Goal: Task Accomplishment & Management: Manage account settings

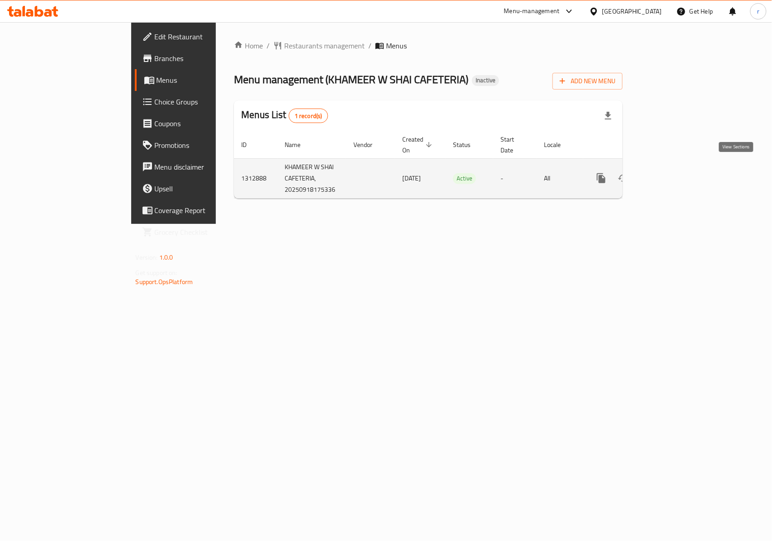
click at [678, 176] on link "enhanced table" at bounding box center [667, 178] width 22 height 22
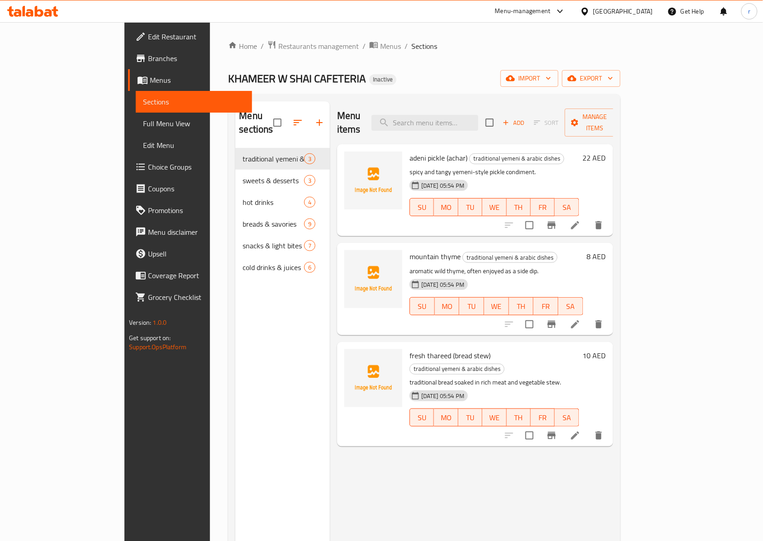
drag, startPoint x: 314, startPoint y: 46, endPoint x: 321, endPoint y: 54, distance: 11.2
click at [380, 46] on span "Menus" at bounding box center [390, 46] width 21 height 11
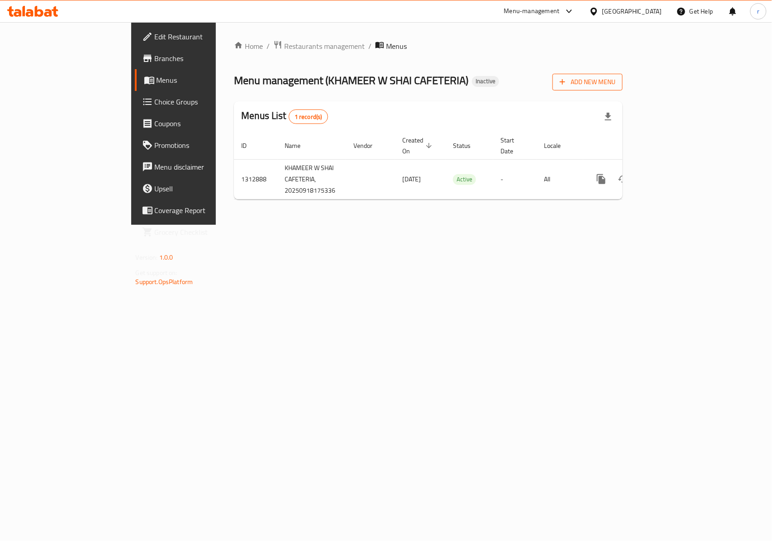
click at [616, 78] on span "Add New Menu" at bounding box center [588, 81] width 56 height 11
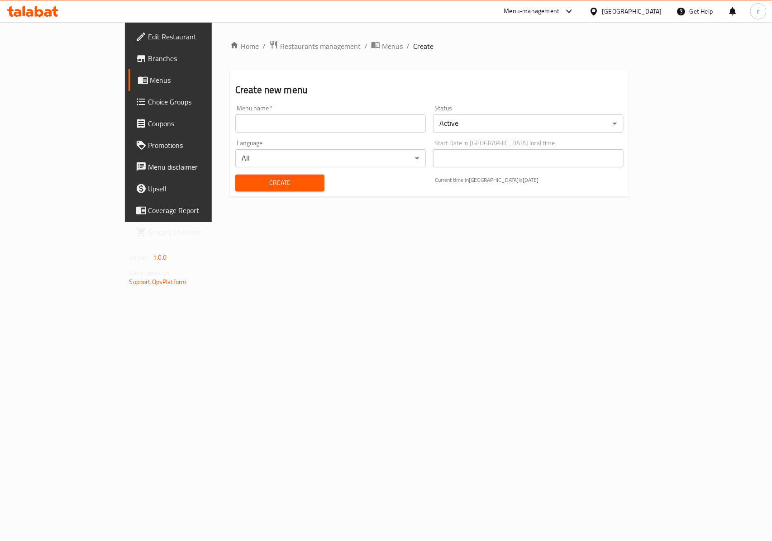
click at [259, 133] on input "text" at bounding box center [330, 124] width 191 height 18
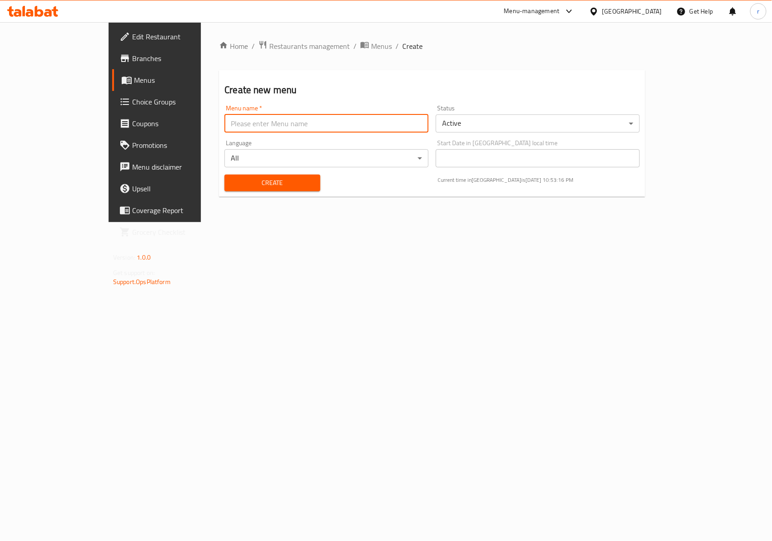
type input "REEM"
click at [232, 181] on span "Create" at bounding box center [272, 182] width 81 height 11
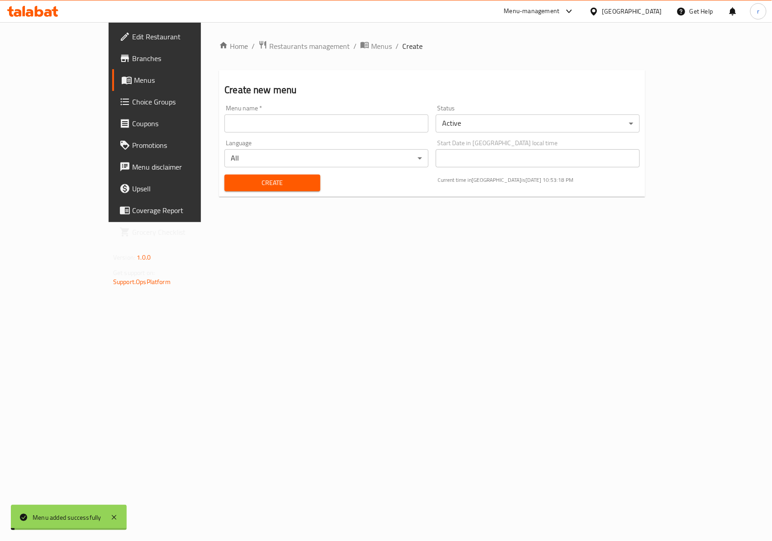
click at [309, 55] on div "Home / Restaurants management / Menus / Create Create new menu Menu name   * Me…" at bounding box center [432, 122] width 426 height 164
click at [312, 54] on div "Home / Restaurants management / Menus / Create Create new menu Menu name   * Me…" at bounding box center [432, 122] width 426 height 164
click at [371, 43] on span "Menus" at bounding box center [381, 46] width 21 height 11
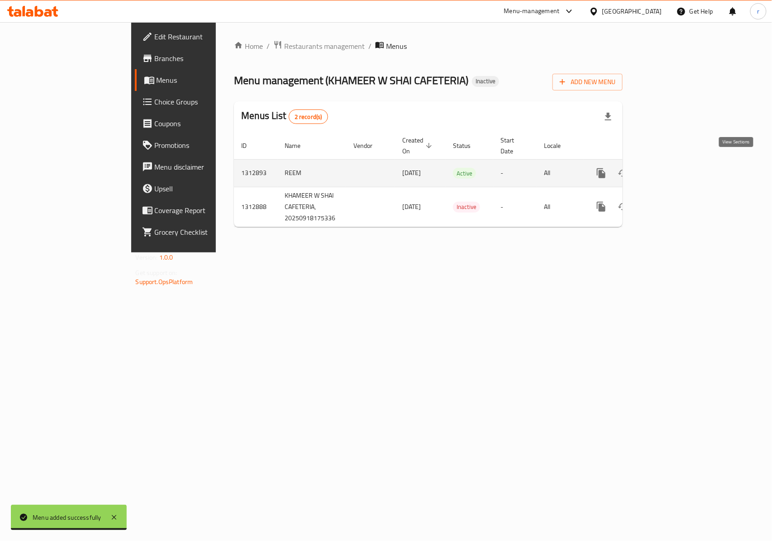
click at [678, 167] on link "enhanced table" at bounding box center [667, 173] width 22 height 22
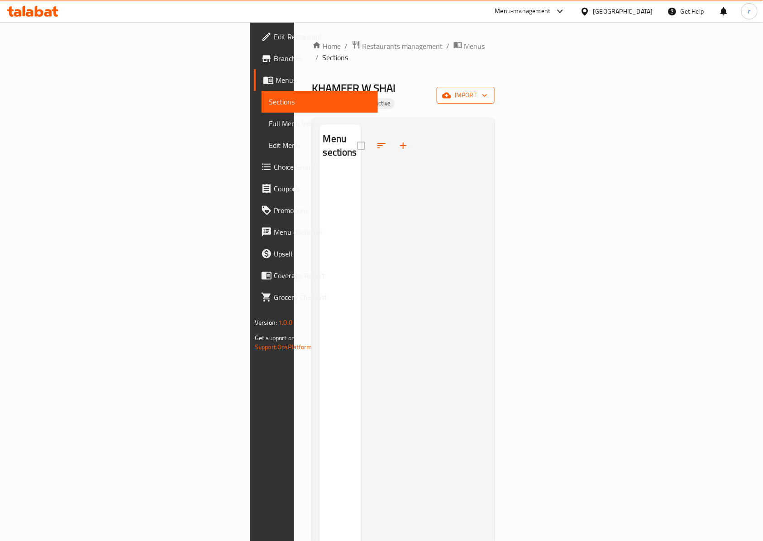
click at [487, 90] on span "import" at bounding box center [465, 95] width 43 height 11
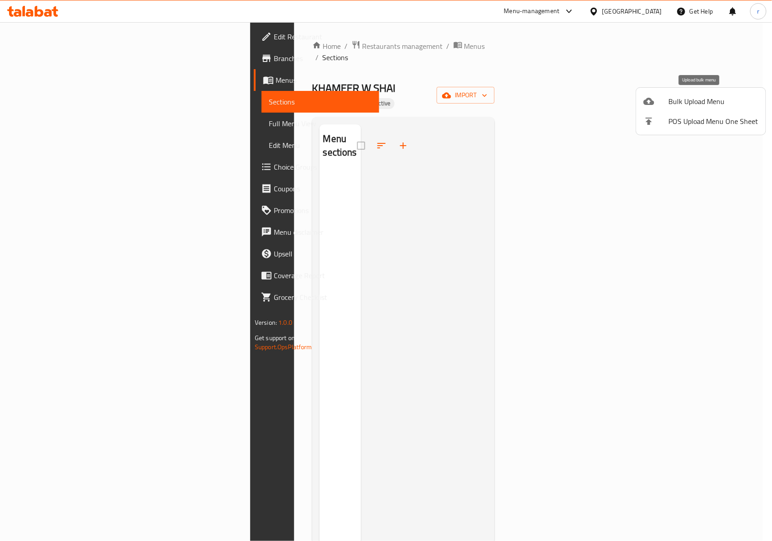
click at [696, 103] on span "Bulk Upload Menu" at bounding box center [714, 101] width 90 height 11
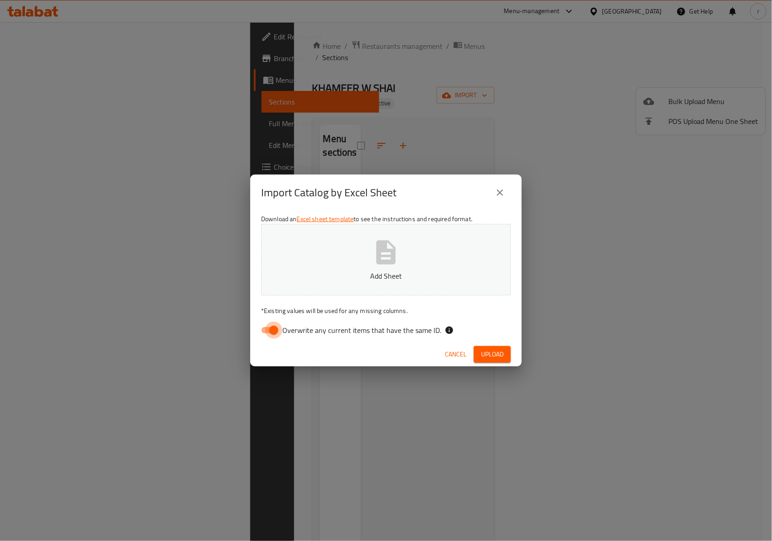
click at [258, 327] on input "Overwrite any current items that have the same ID." at bounding box center [274, 330] width 52 height 17
checkbox input "false"
click at [391, 259] on icon "button" at bounding box center [386, 252] width 19 height 24
click at [504, 357] on button "Upload" at bounding box center [492, 354] width 37 height 17
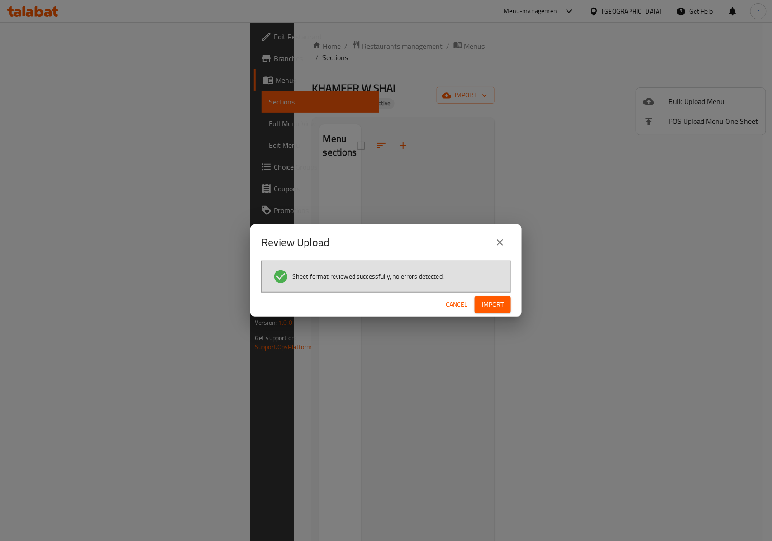
click at [493, 301] on span "Import" at bounding box center [493, 304] width 22 height 11
